Goal: Book appointment/travel/reservation

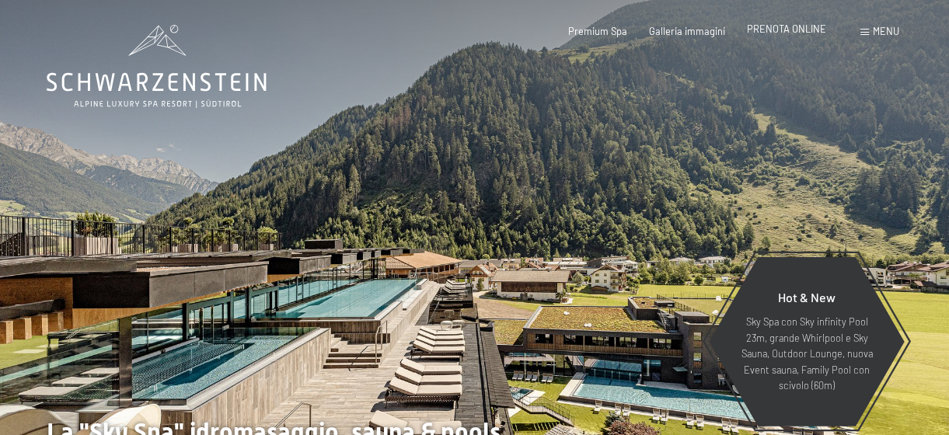
click at [781, 25] on span "PRENOTA ONLINE" at bounding box center [786, 29] width 79 height 12
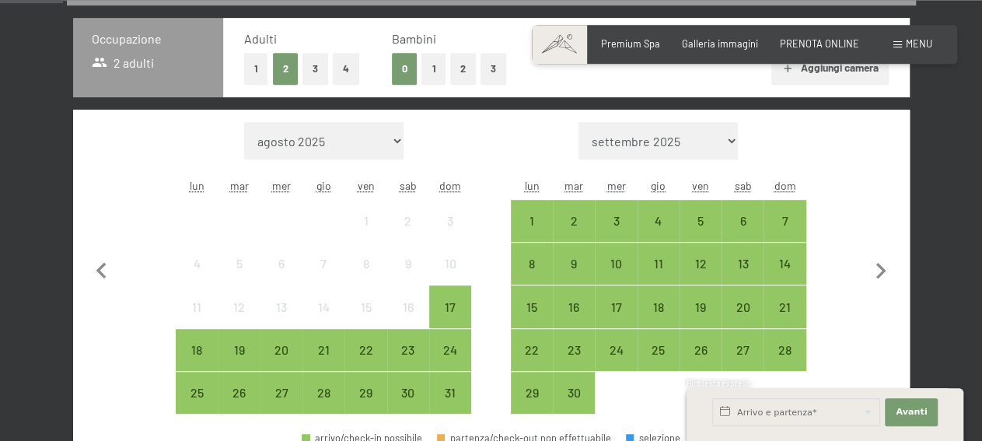
scroll to position [322, 0]
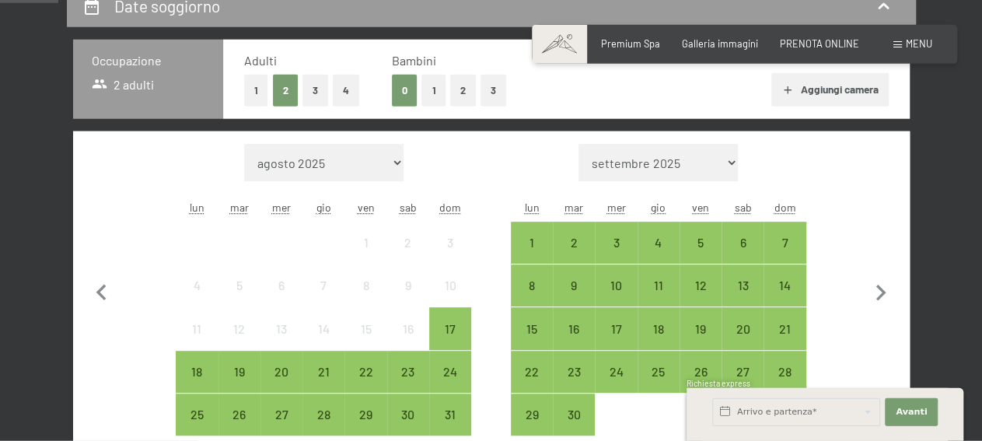
click at [430, 90] on button "1" at bounding box center [433, 91] width 24 height 32
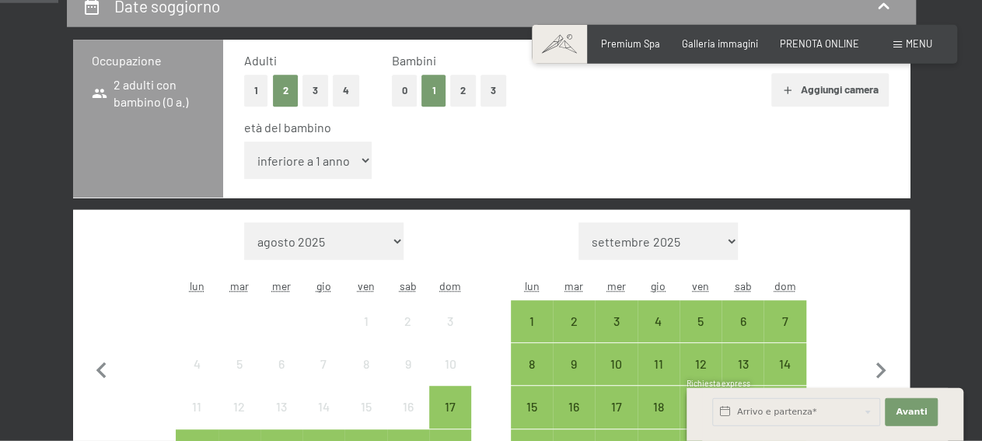
select select "7"
click option "7 anni" at bounding box center [0, 0] width 0 height 0
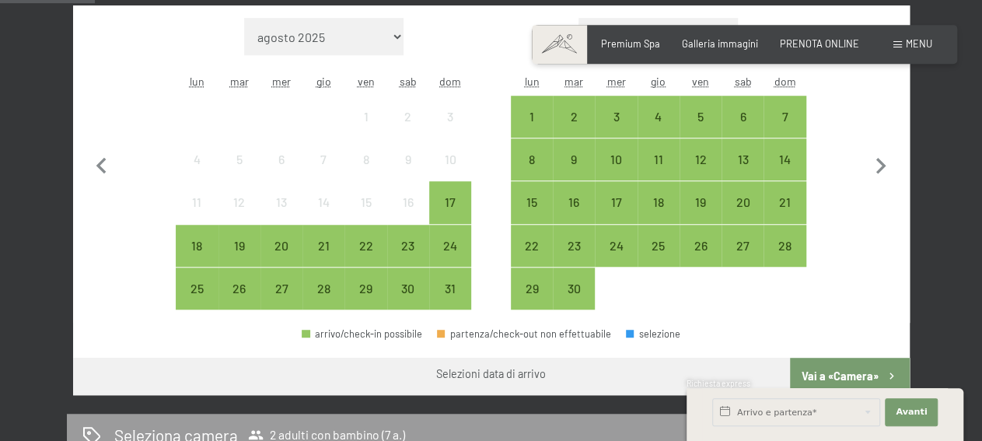
scroll to position [504, 0]
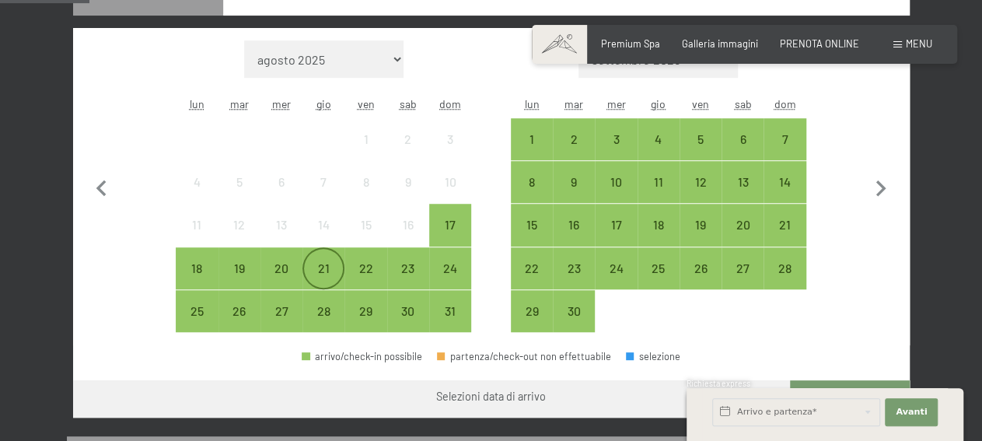
click at [326, 270] on div "21" at bounding box center [323, 281] width 39 height 39
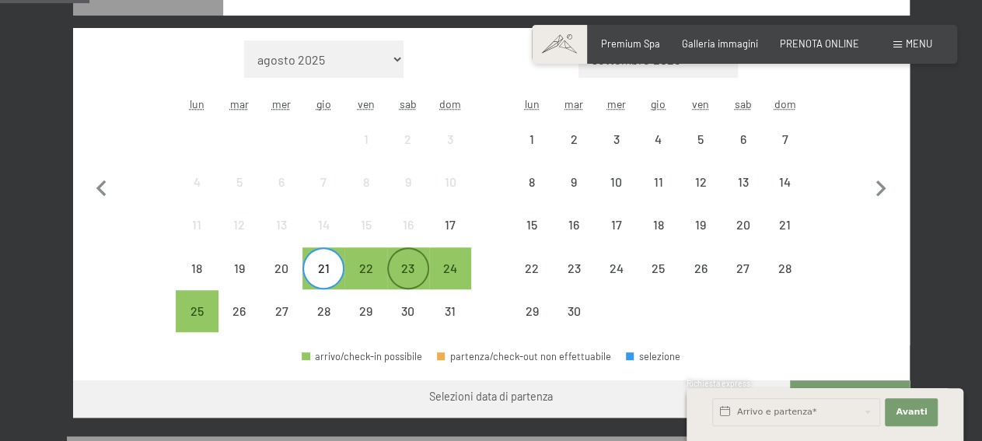
click at [406, 254] on div "23" at bounding box center [408, 268] width 39 height 39
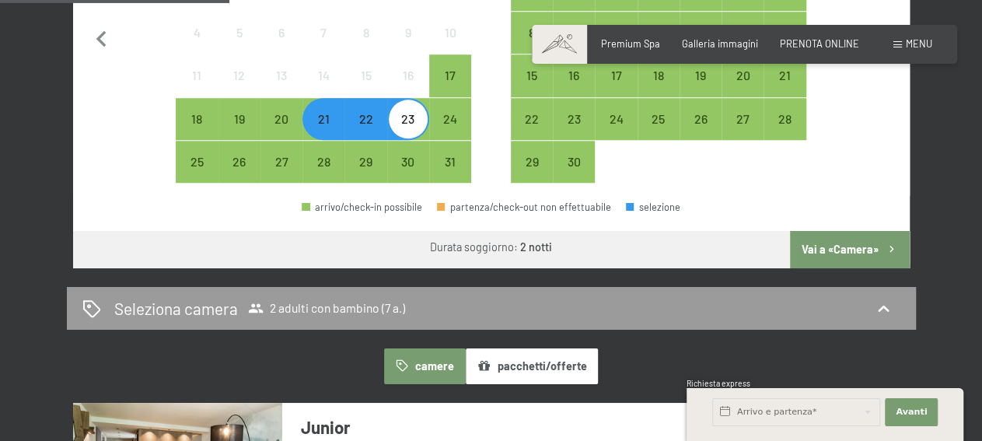
scroll to position [619, 0]
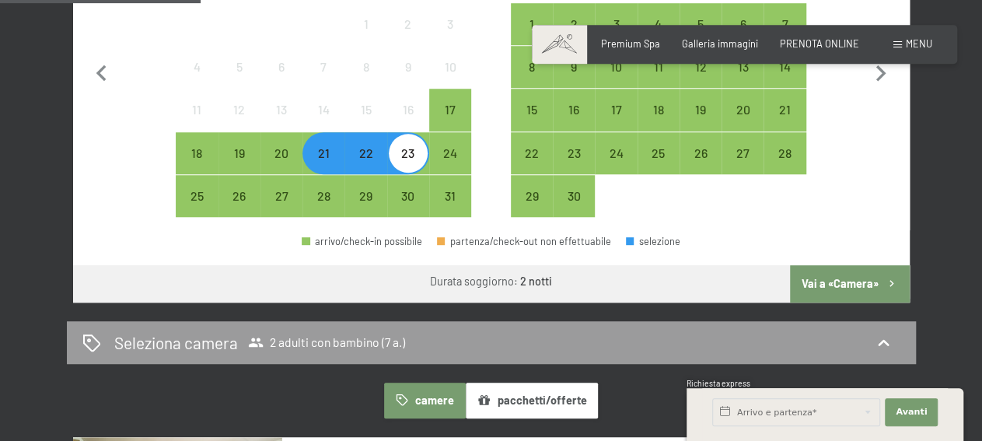
click at [867, 280] on button "Vai a «Camera»" at bounding box center [849, 283] width 119 height 37
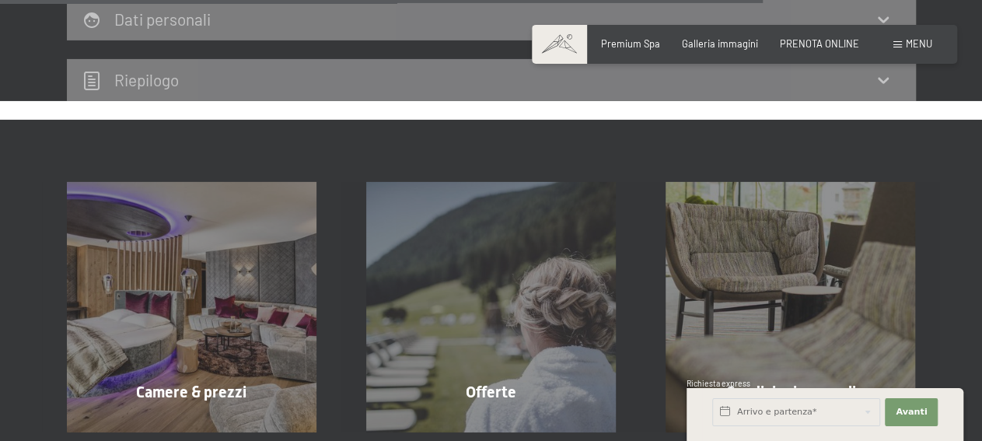
scroll to position [1926, 0]
